Goal: Information Seeking & Learning: Learn about a topic

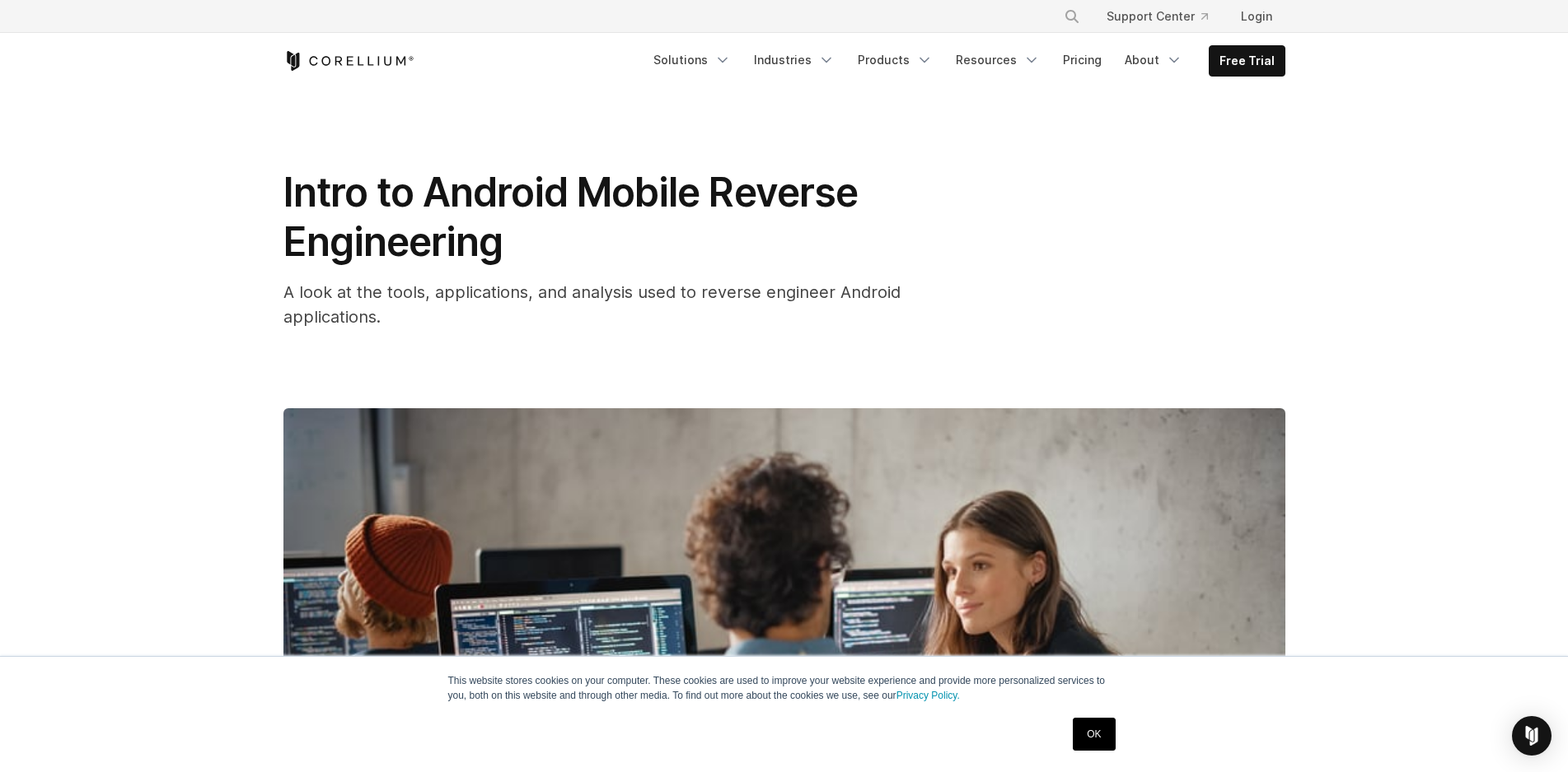
click at [1094, 741] on link "OK" at bounding box center [1093, 734] width 42 height 33
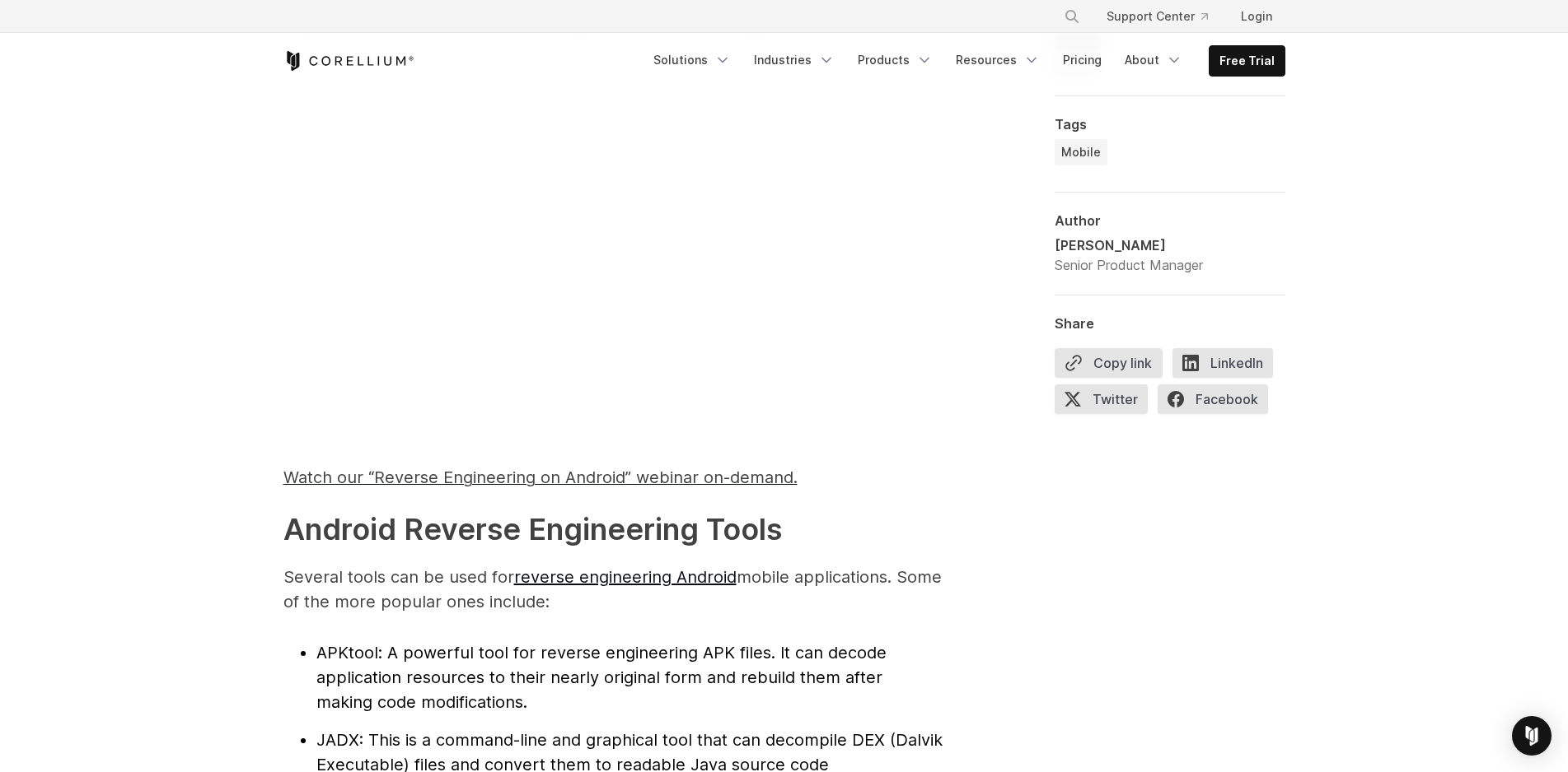
scroll to position [1679, 0]
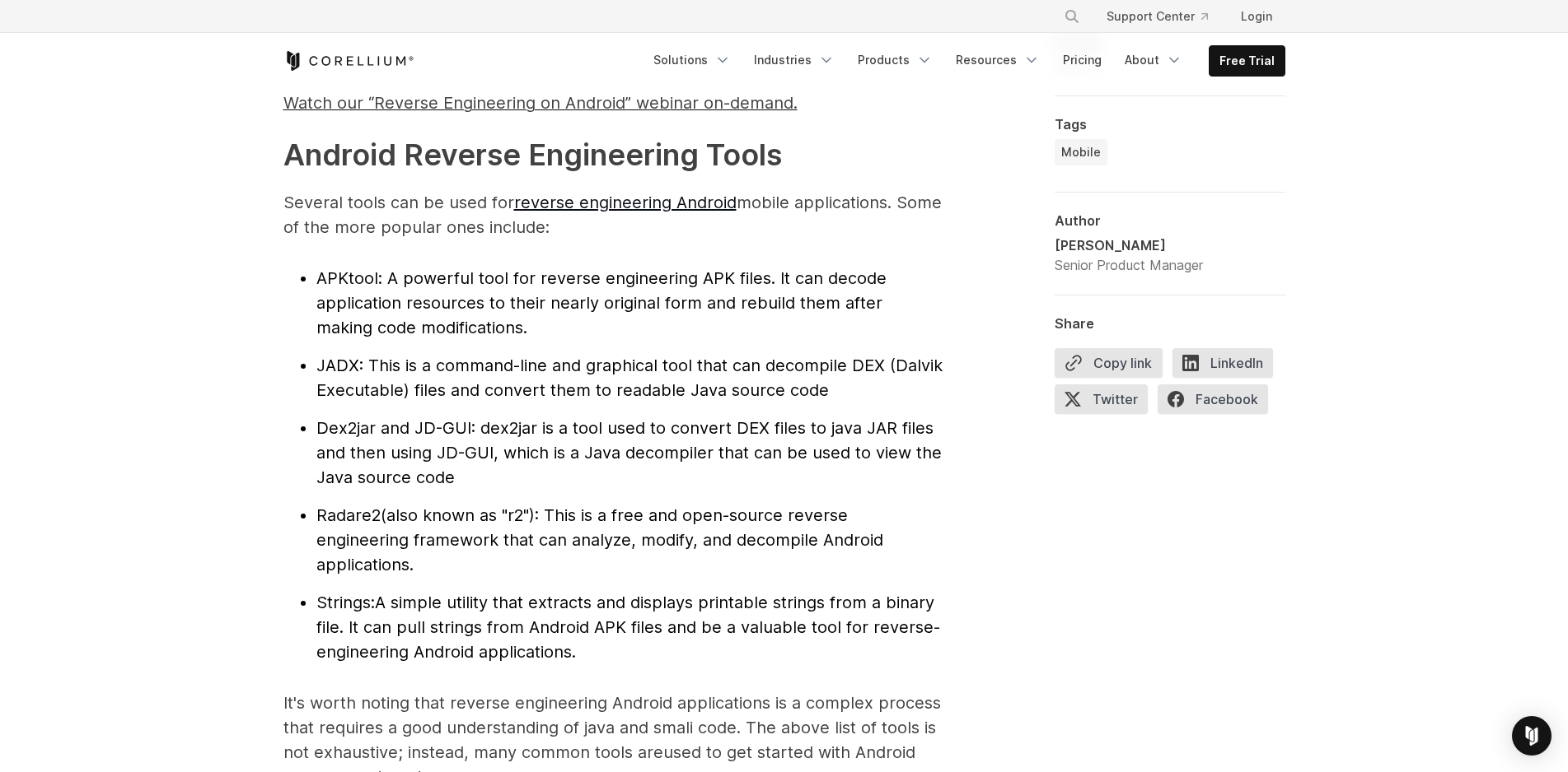
drag, startPoint x: 325, startPoint y: 434, endPoint x: 370, endPoint y: 431, distance: 45.1
click at [348, 431] on span "Dex2jar and JD-GUI" at bounding box center [393, 428] width 155 height 20
drag, startPoint x: 623, startPoint y: 369, endPoint x: 814, endPoint y: 369, distance: 191.0
click at [814, 369] on span ": This is a command-line and graphical tool that can decompile DEX (Dalvik Exec…" at bounding box center [629, 378] width 626 height 45
click at [788, 396] on span ": This is a command-line and graphical tool that can decompile DEX (Dalvik Exec…" at bounding box center [629, 378] width 626 height 45
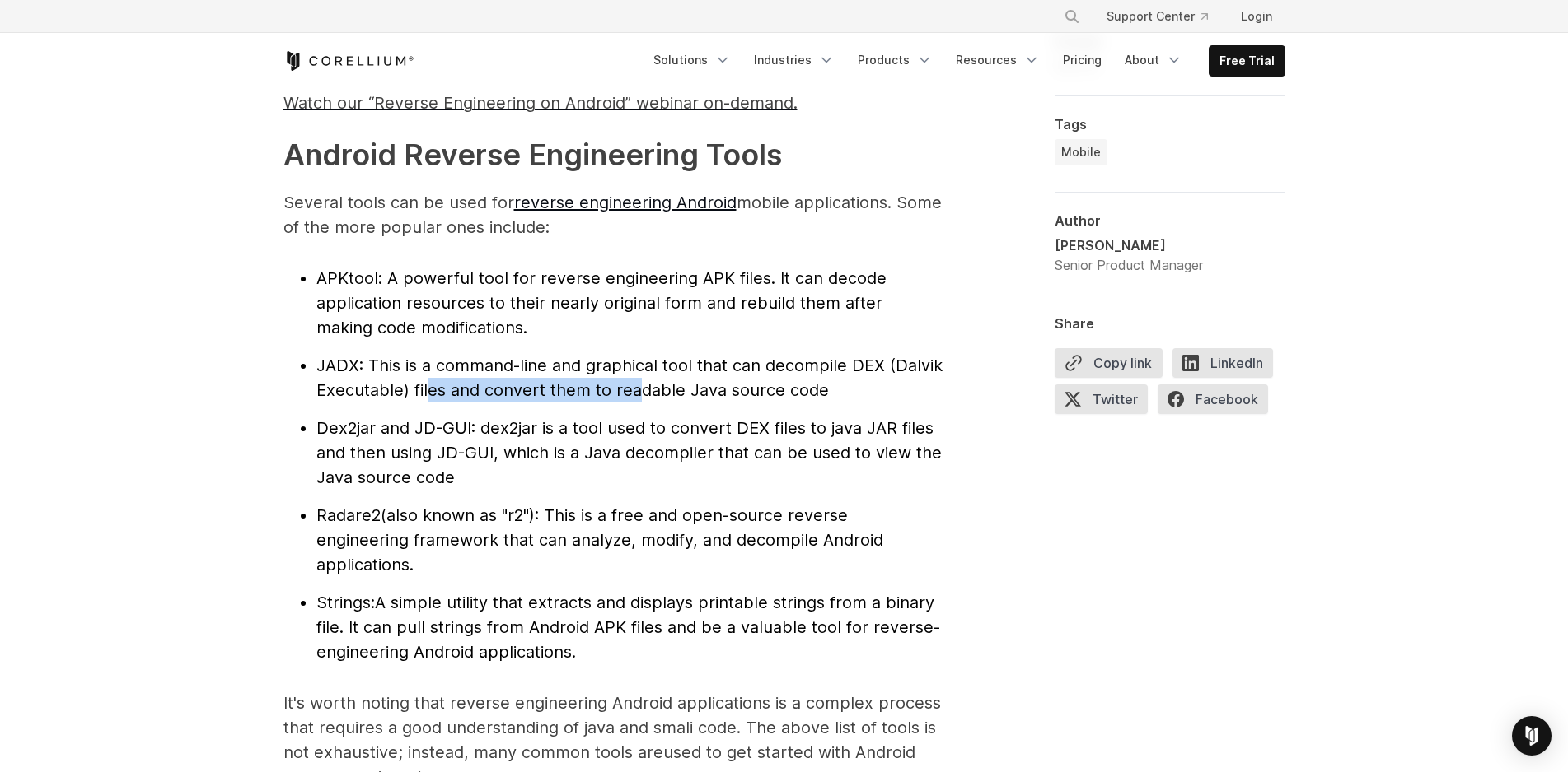
drag, startPoint x: 429, startPoint y: 389, endPoint x: 731, endPoint y: 388, distance: 302.0
click at [716, 388] on span ": This is a command-line and graphical tool that can decompile DEX (Dalvik Exec…" at bounding box center [629, 378] width 626 height 45
click at [807, 409] on ul "APKtool : A powerful tool for reverse engineering APK files. It can decode appl…" at bounding box center [613, 466] width 659 height 399
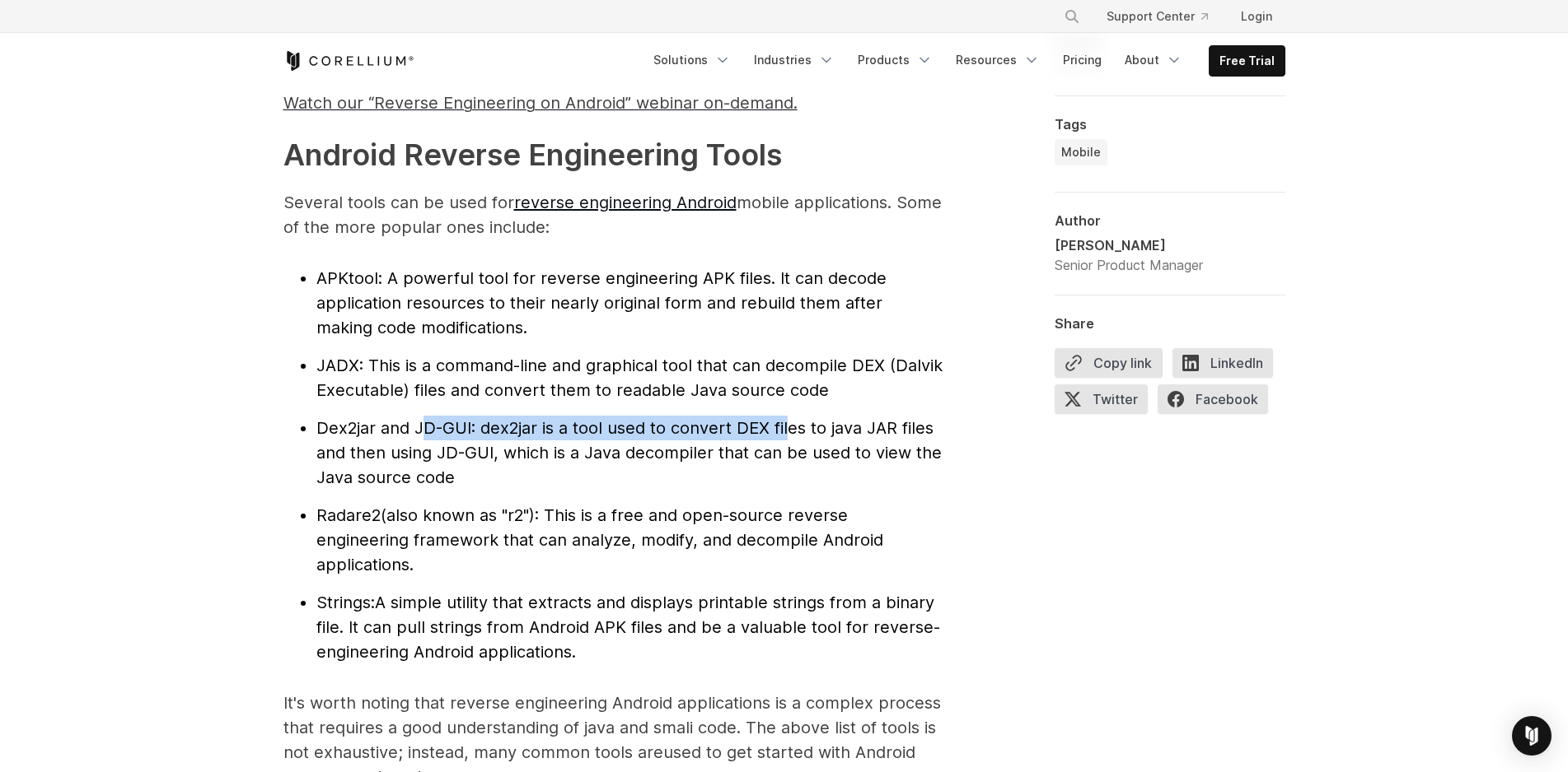
drag, startPoint x: 573, startPoint y: 427, endPoint x: 797, endPoint y: 430, distance: 224.0
click at [794, 429] on li "Dex2jar and JD-GUI : dex2jar is a tool used to convert DEX files to java JAR fi…" at bounding box center [629, 453] width 626 height 74
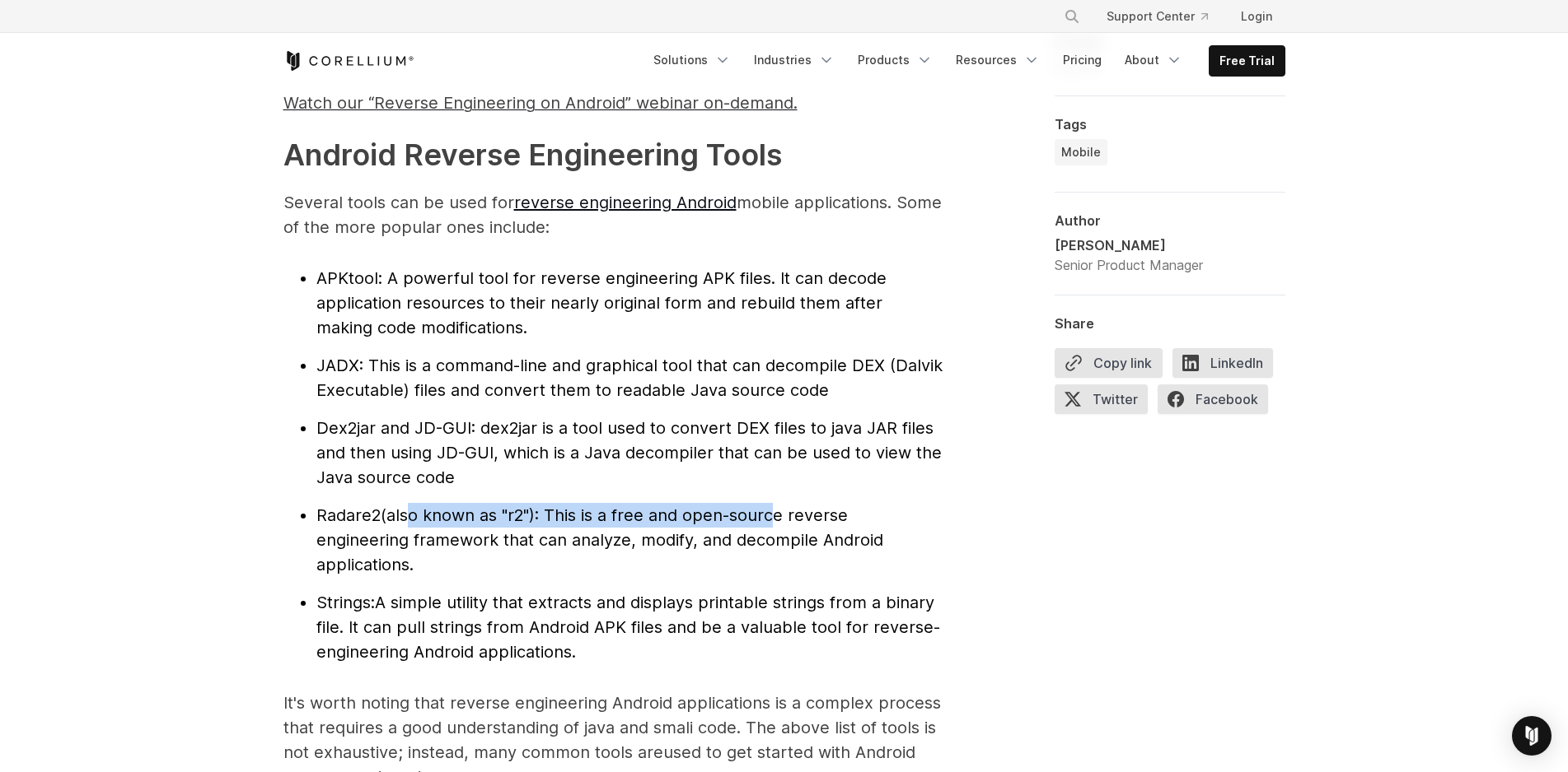
drag, startPoint x: 422, startPoint y: 516, endPoint x: 785, endPoint y: 529, distance: 363.2
click at [783, 526] on li "Radare2 (also known as "r2"): This is a free and open-source reverse engineerin…" at bounding box center [629, 540] width 626 height 74
click at [783, 556] on li "Radare2 (also known as "r2"): This is a free and open-source reverse engineerin…" at bounding box center [629, 540] width 626 height 74
drag, startPoint x: 757, startPoint y: 520, endPoint x: 874, endPoint y: 522, distance: 117.0
click at [871, 520] on li "Radare2 (also known as "r2"): This is a free and open-source reverse engineerin…" at bounding box center [629, 540] width 626 height 74
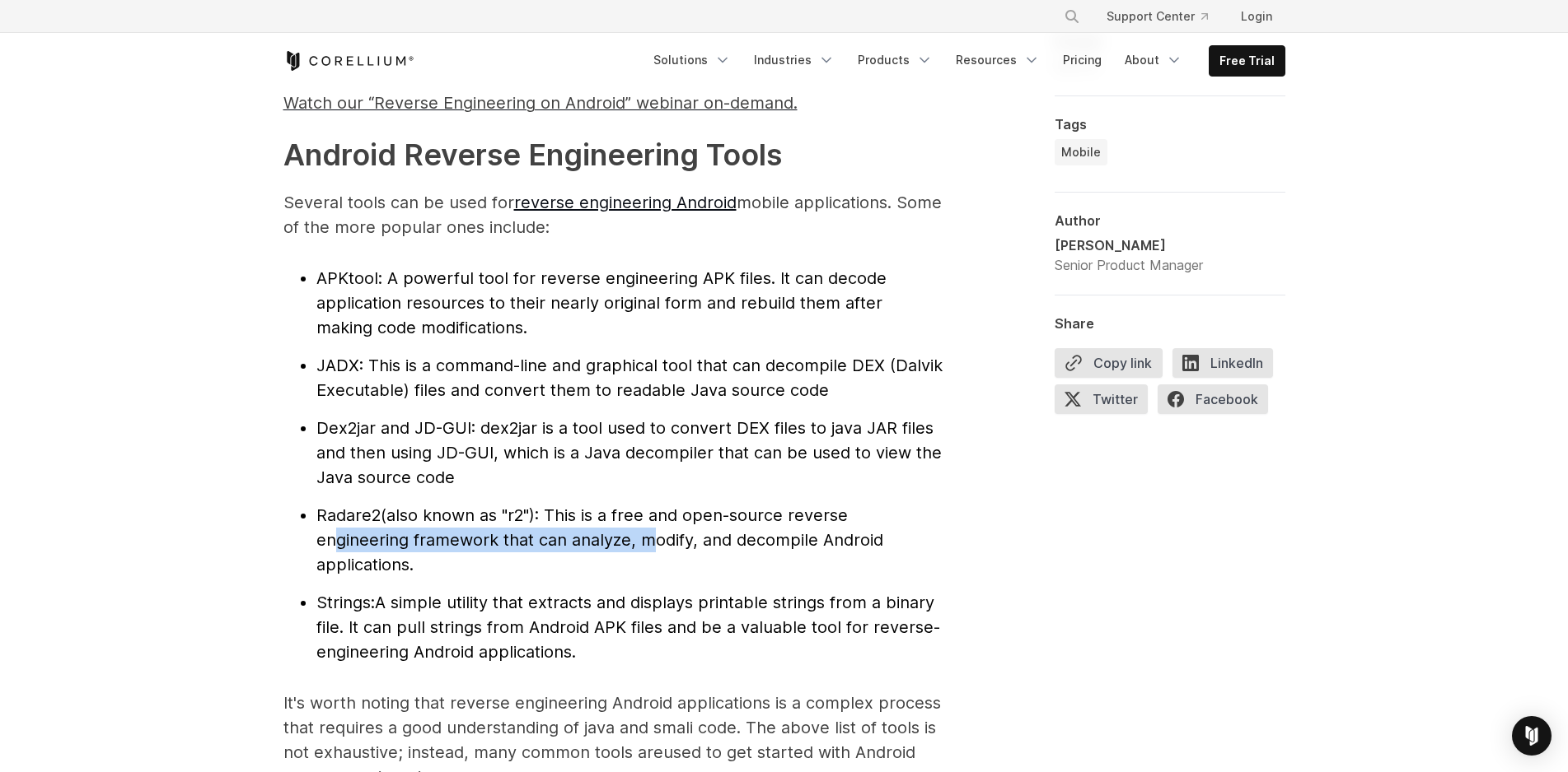
drag, startPoint x: 323, startPoint y: 539, endPoint x: 704, endPoint y: 546, distance: 381.1
click at [703, 545] on span "(also known as "r2"): This is a free and open-source reverse engineering framew…" at bounding box center [599, 540] width 567 height 69
click at [701, 573] on li "Radare2 (also known as "r2"): This is a free and open-source reverse engineerin…" at bounding box center [629, 540] width 626 height 74
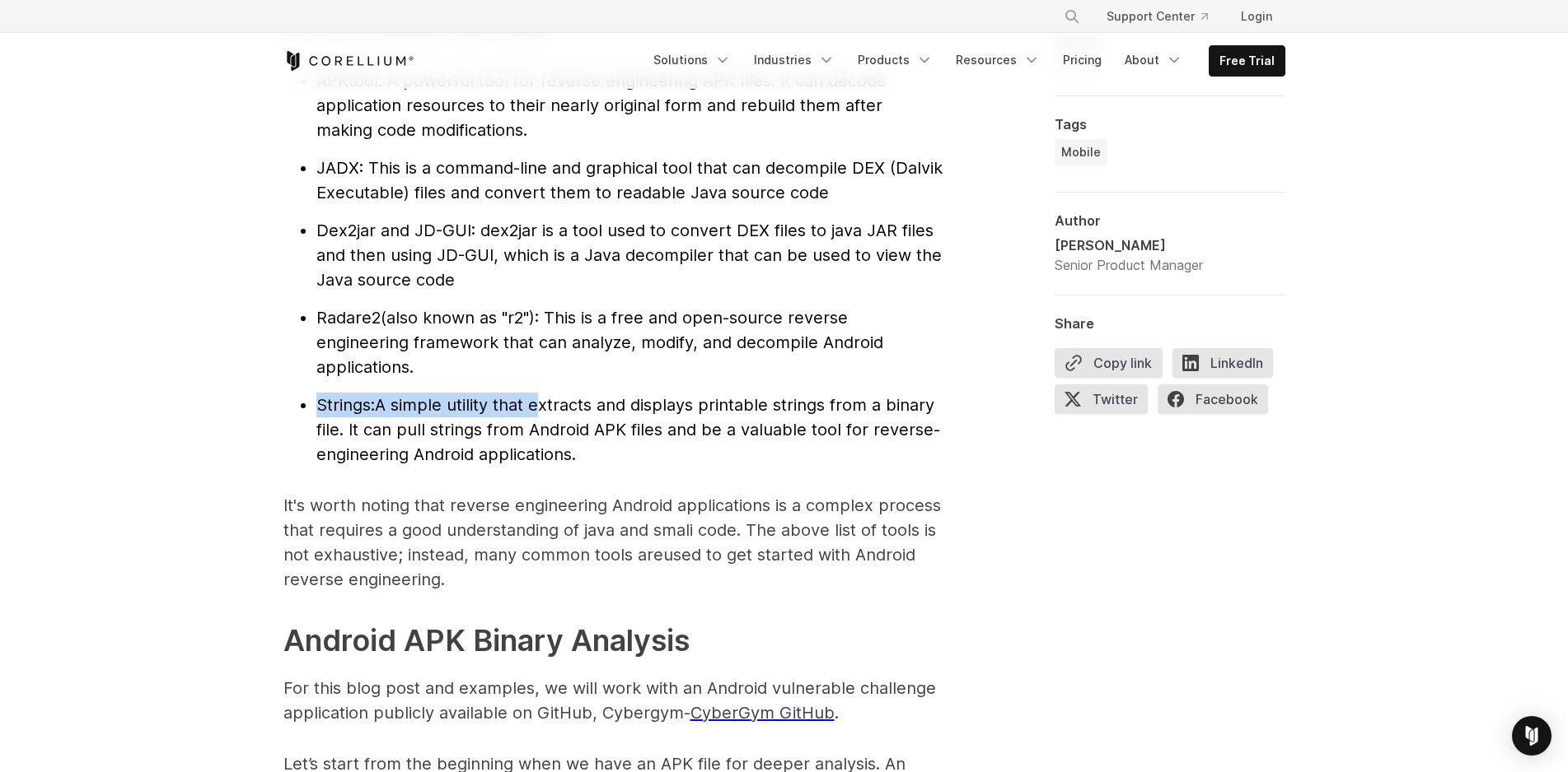
drag, startPoint x: 314, startPoint y: 407, endPoint x: 660, endPoint y: 407, distance: 346.0
click at [646, 407] on ul "APKtool : A powerful tool for reverse engineering APK files. It can decode appl…" at bounding box center [613, 268] width 659 height 399
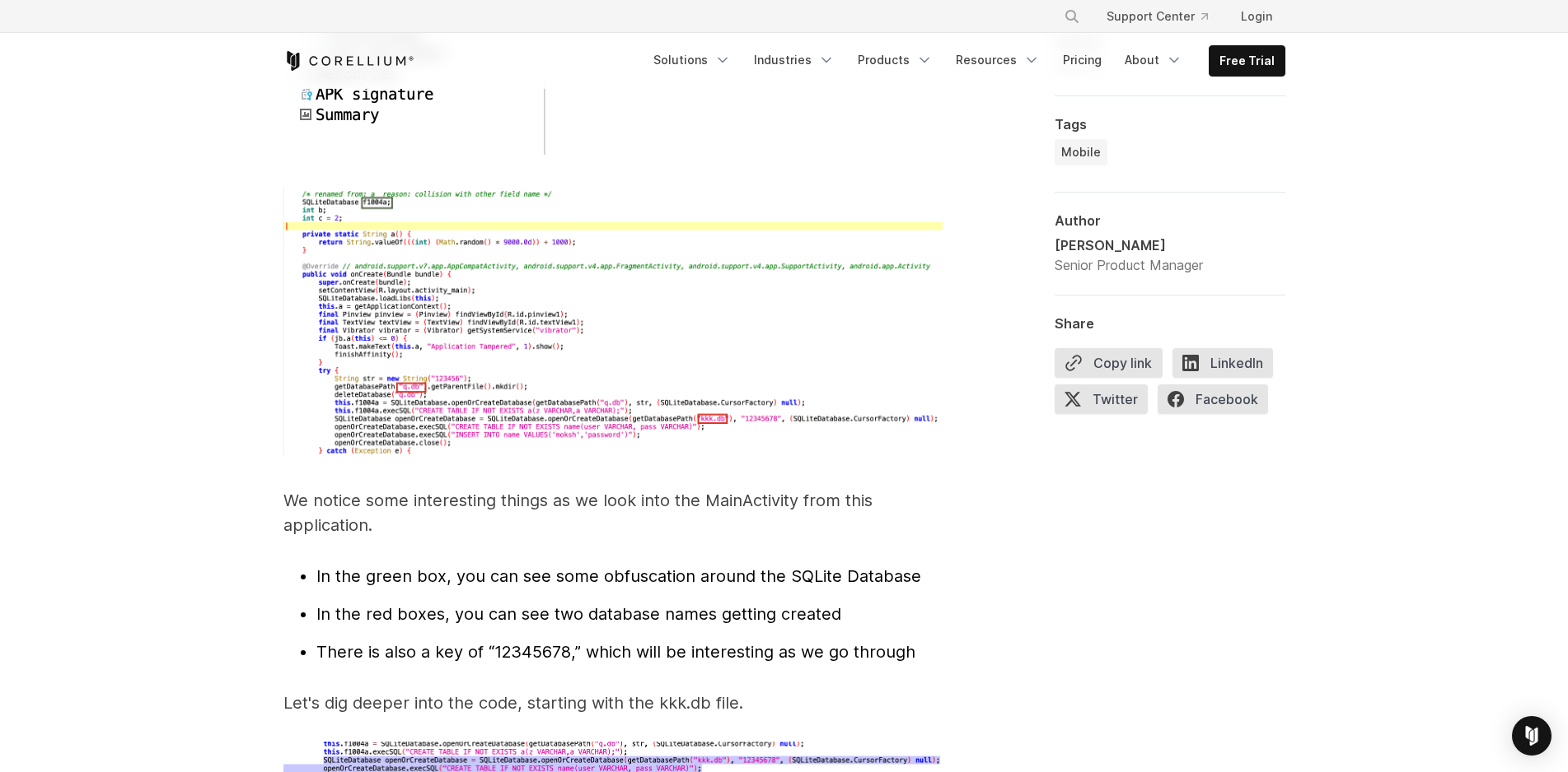
scroll to position [5137, 0]
